Goal: Task Accomplishment & Management: Use online tool/utility

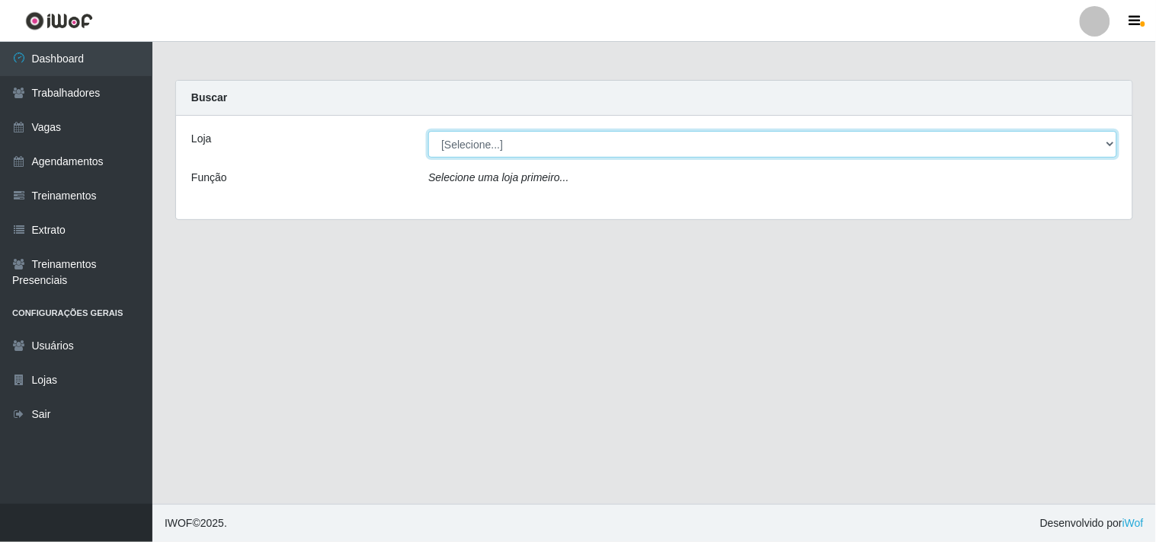
click at [481, 141] on select "[Selecione...] O Cestão - Geisel" at bounding box center [772, 144] width 689 height 27
select select "224"
click at [428, 131] on select "[Selecione...] O Cestão - Geisel" at bounding box center [772, 144] width 689 height 27
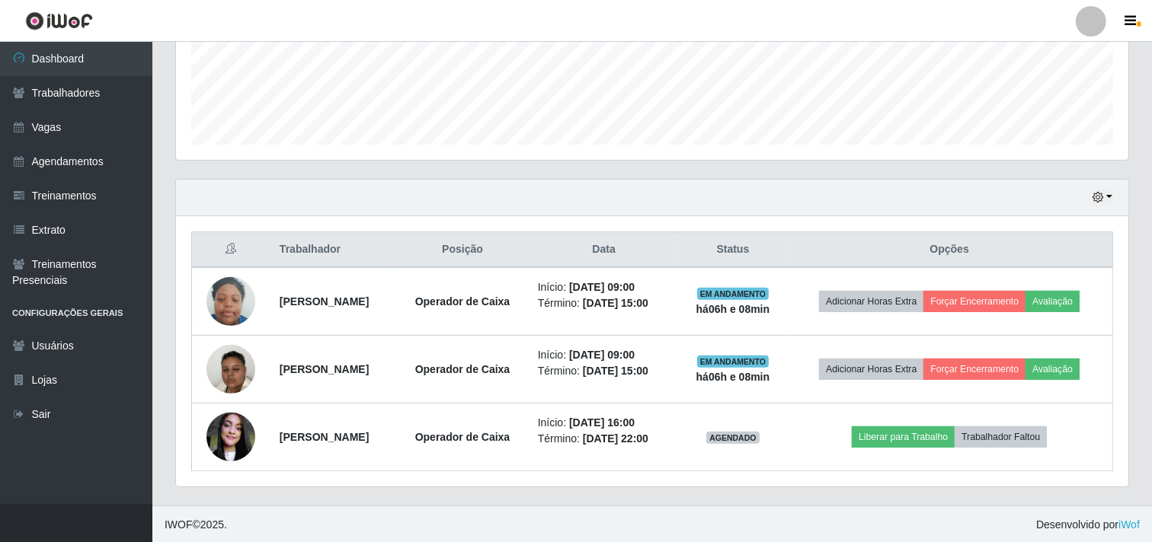
scroll to position [401, 0]
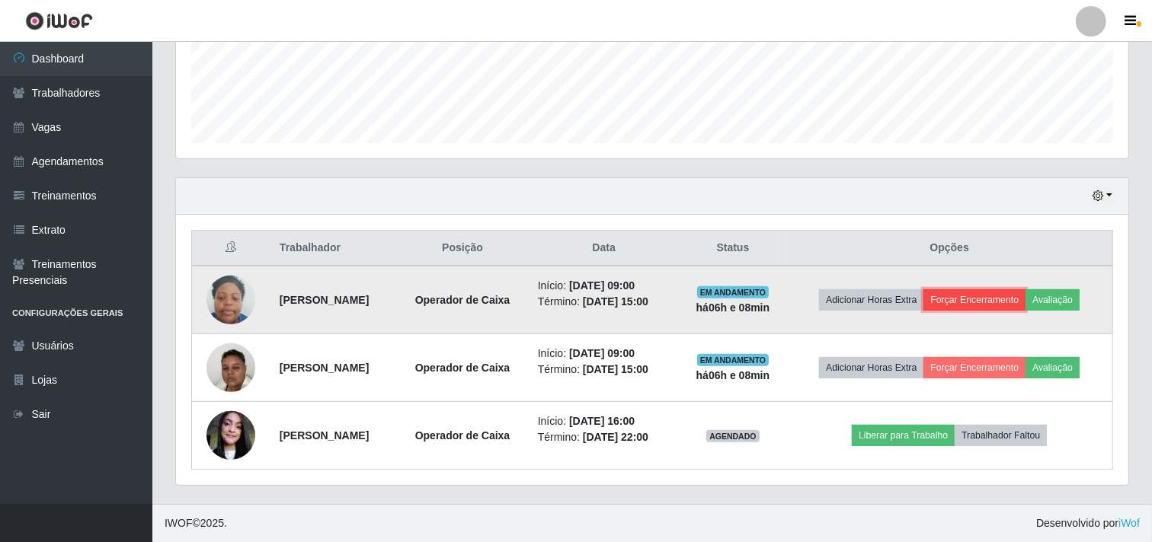
click at [1011, 296] on button "Forçar Encerramento" at bounding box center [974, 299] width 102 height 21
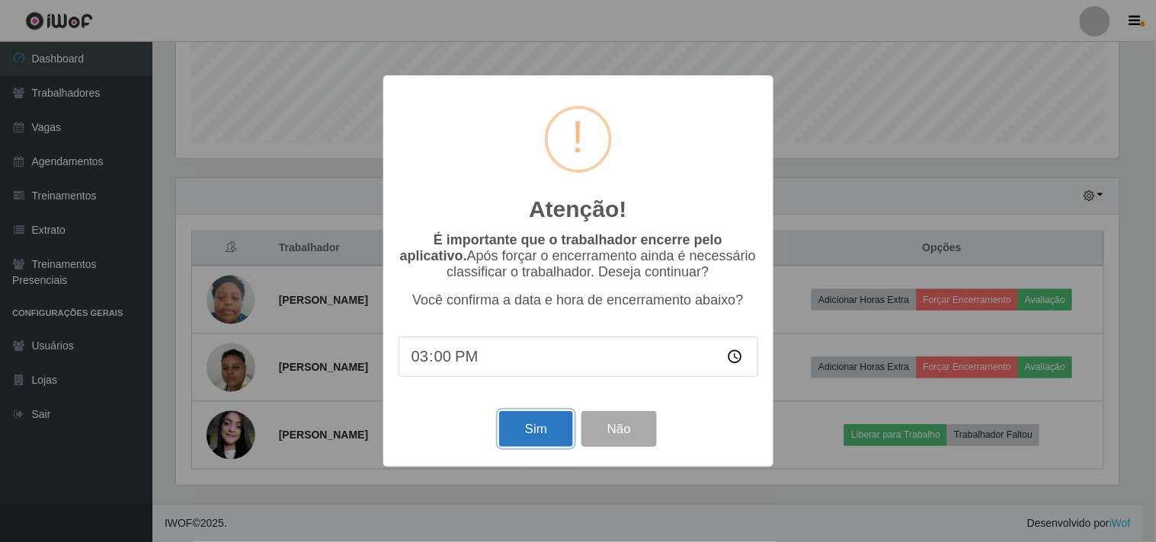
click at [559, 430] on button "Sim" at bounding box center [536, 429] width 74 height 36
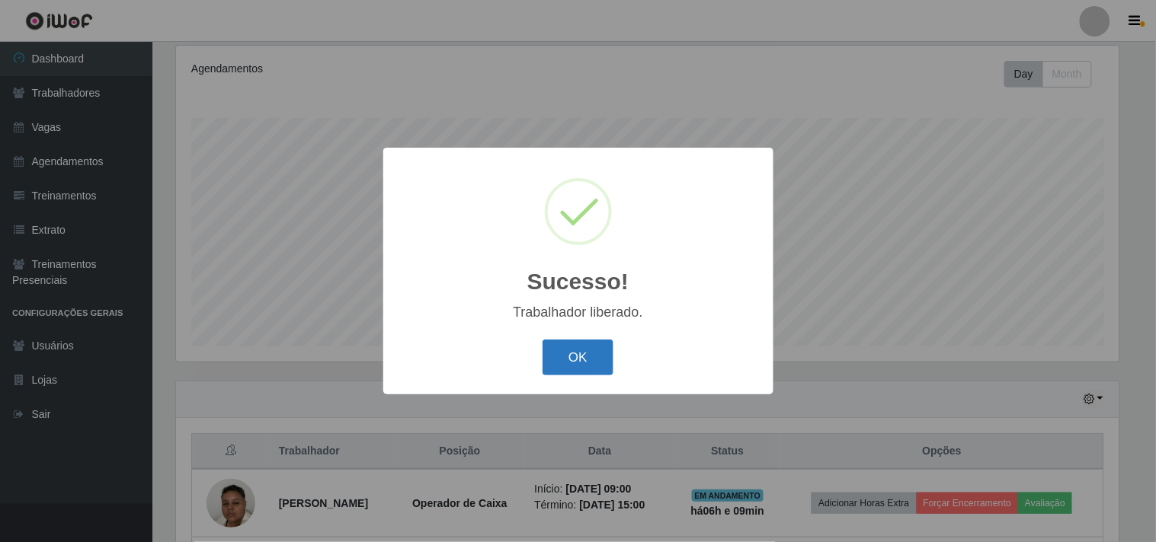
click at [558, 357] on button "OK" at bounding box center [577, 358] width 71 height 36
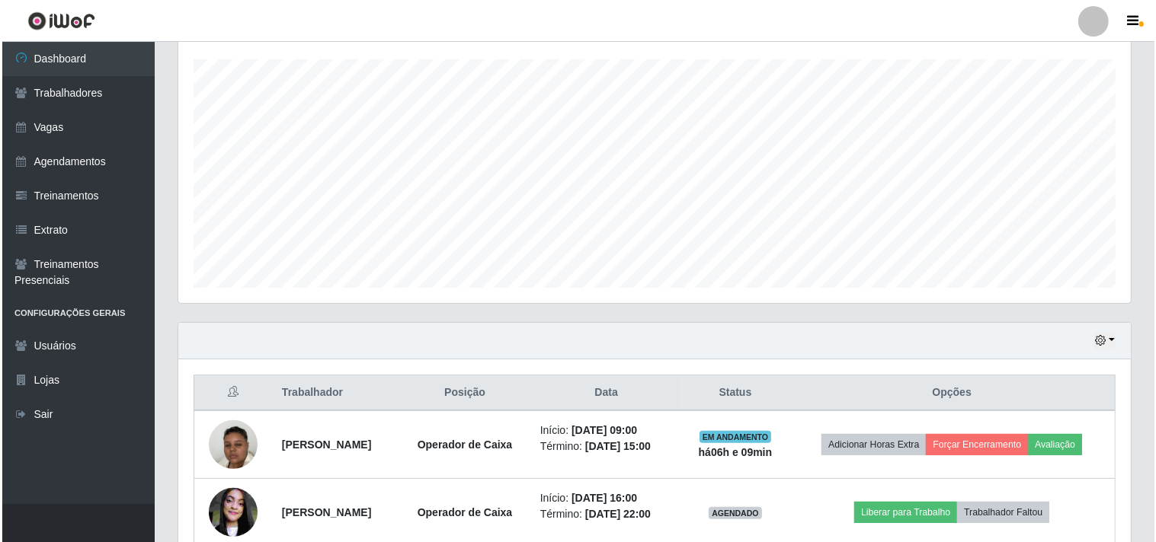
scroll to position [334, 0]
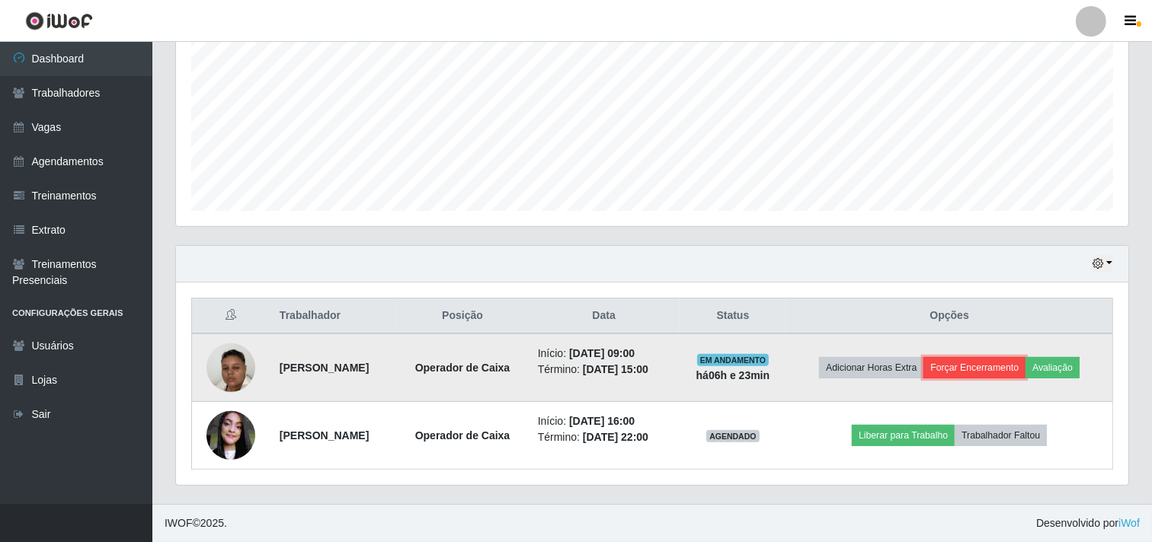
click at [978, 370] on button "Forçar Encerramento" at bounding box center [974, 367] width 102 height 21
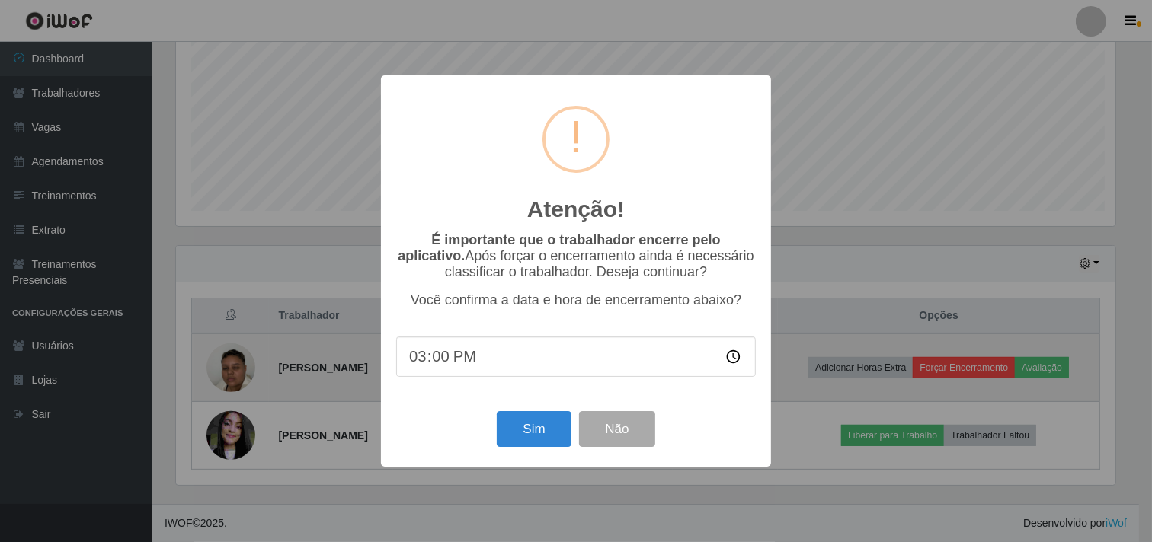
scroll to position [315, 942]
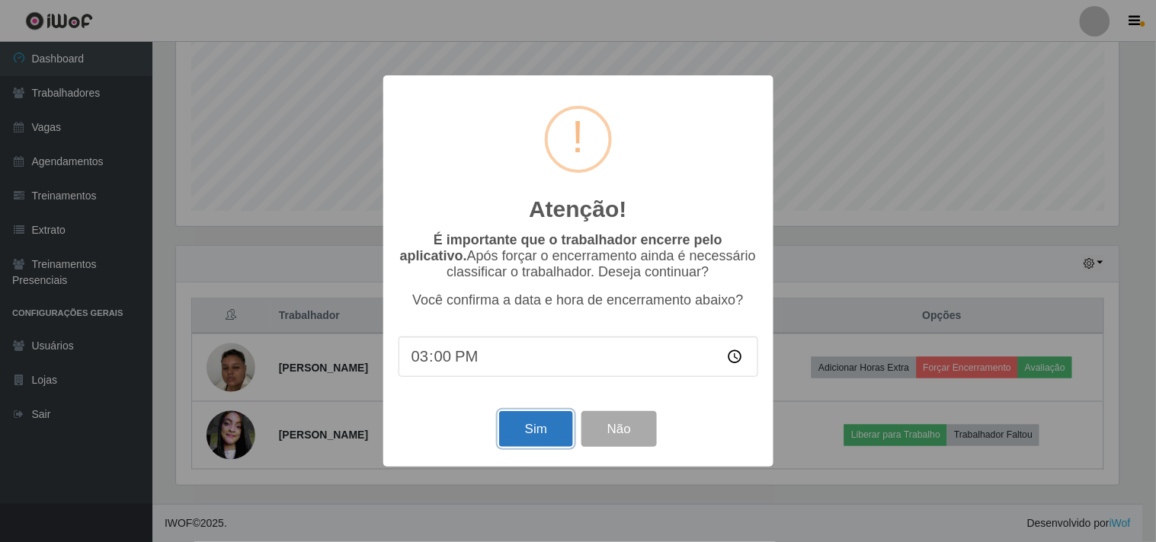
click at [509, 423] on button "Sim" at bounding box center [536, 429] width 74 height 36
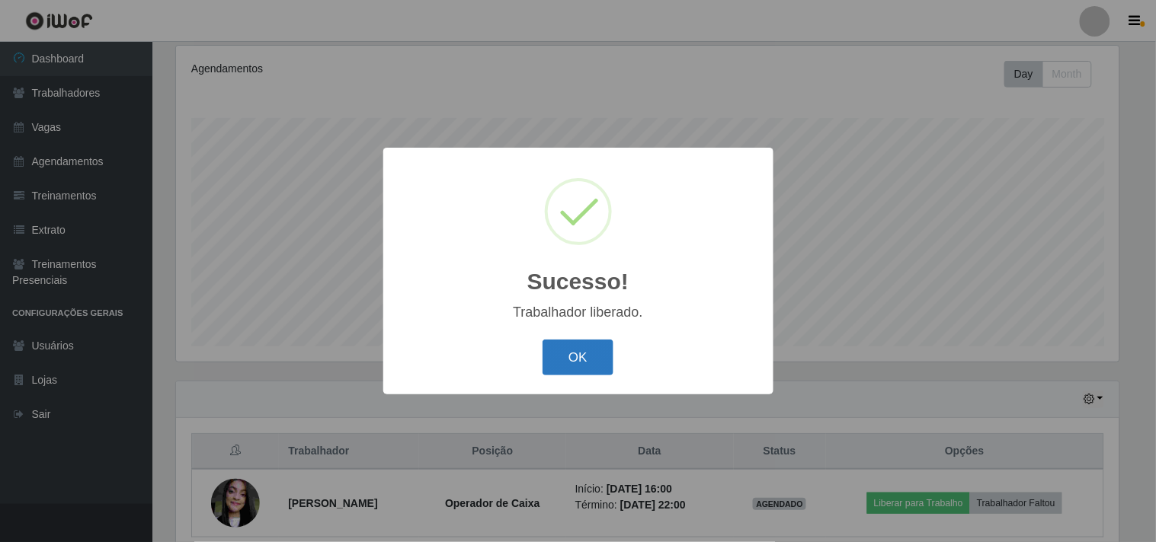
click at [562, 354] on button "OK" at bounding box center [577, 358] width 71 height 36
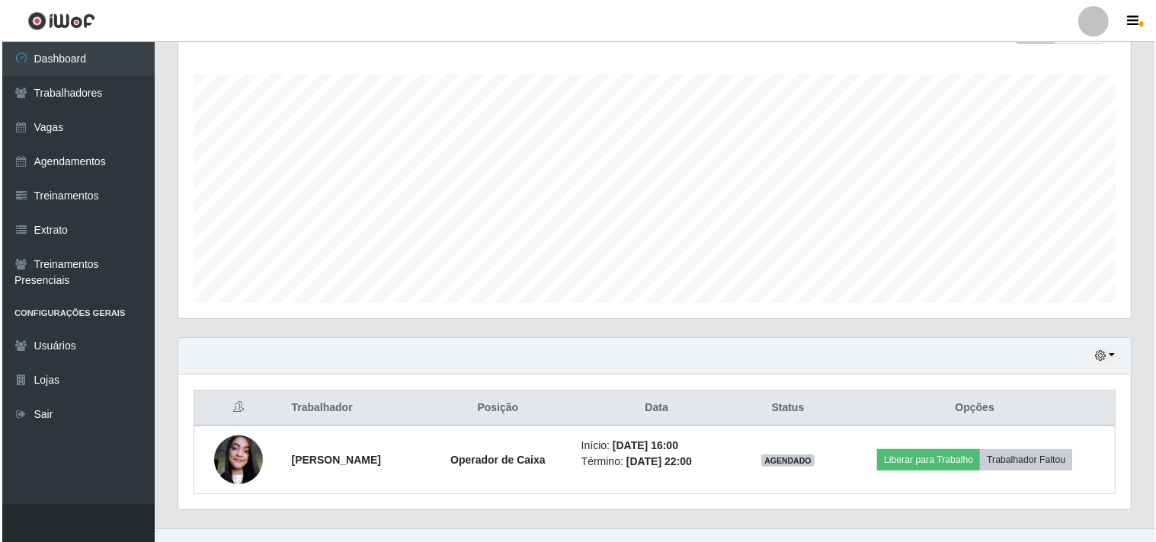
scroll to position [265, 0]
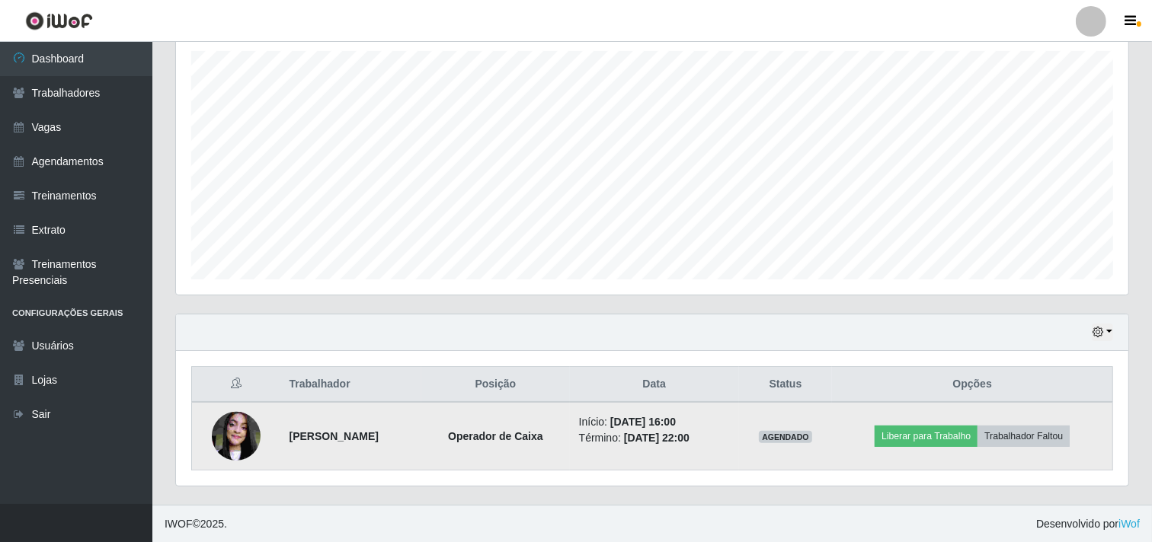
click at [233, 433] on img at bounding box center [236, 436] width 49 height 65
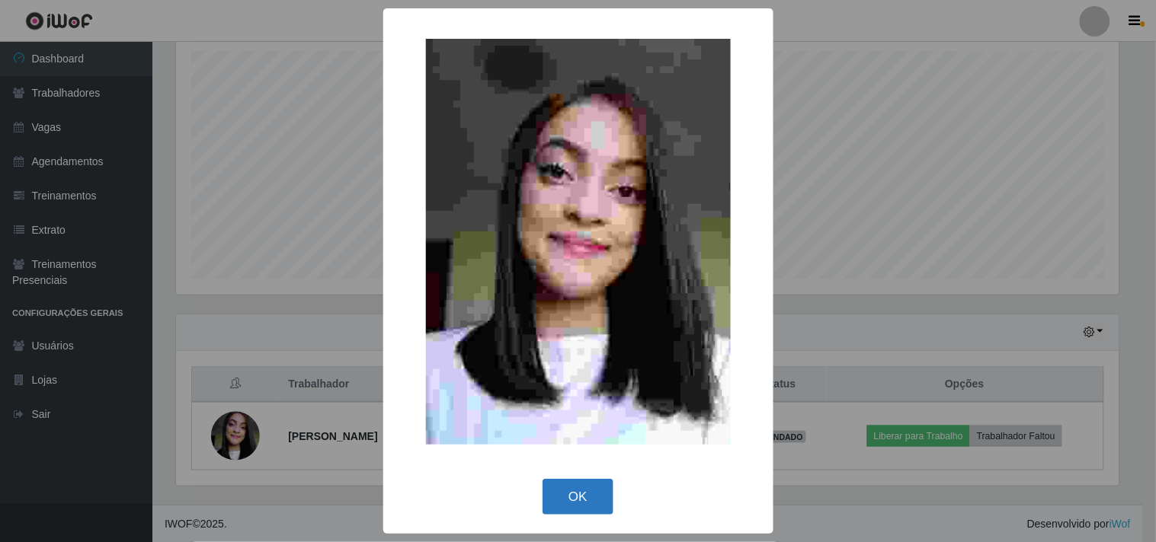
click at [591, 506] on button "OK" at bounding box center [577, 497] width 71 height 36
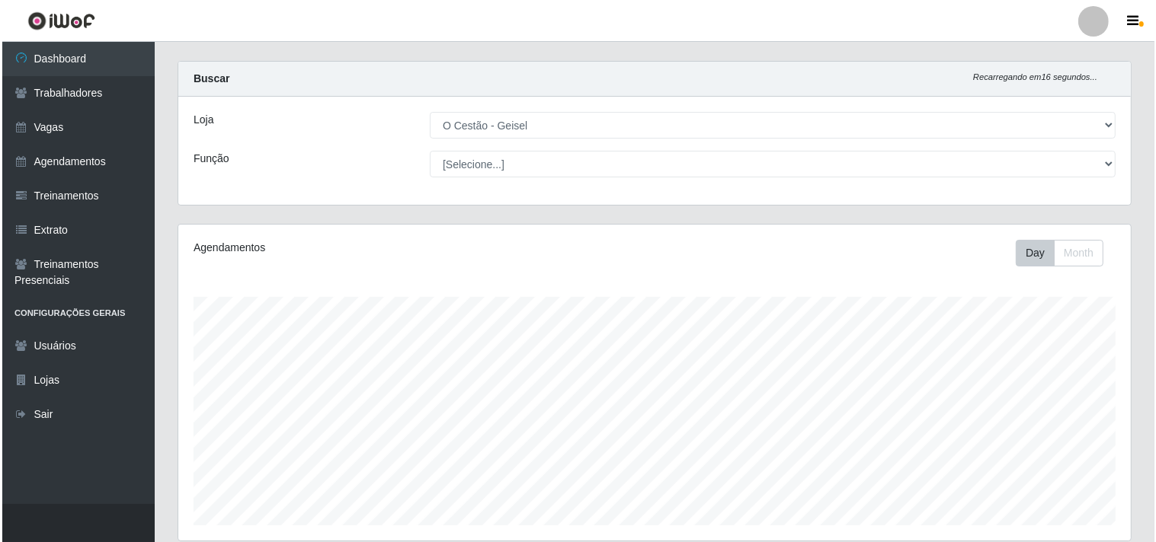
scroll to position [0, 0]
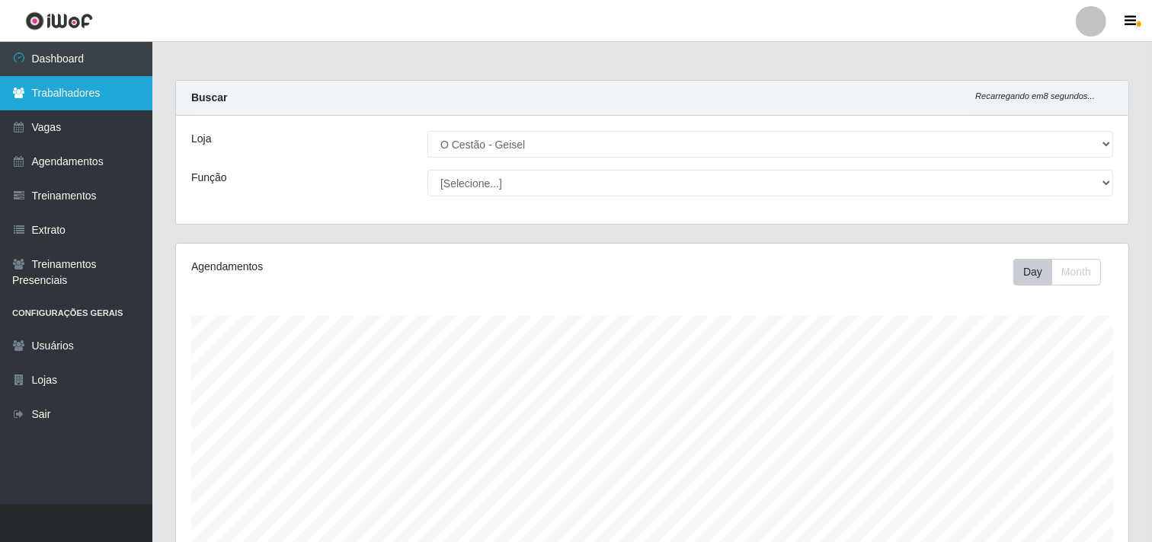
click at [93, 101] on link "Trabalhadores" at bounding box center [76, 93] width 152 height 34
